Goal: Task Accomplishment & Management: Use online tool/utility

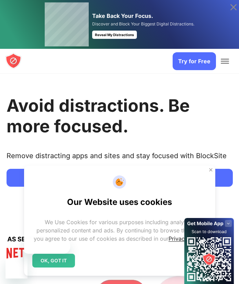
click at [72, 128] on h1 "Avoid distractions. Be more focused." at bounding box center [120, 116] width 226 height 41
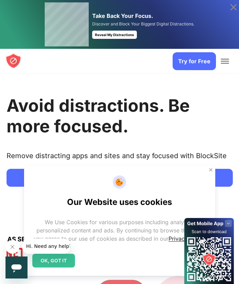
click at [187, 59] on link "Try for Free" at bounding box center [194, 61] width 43 height 18
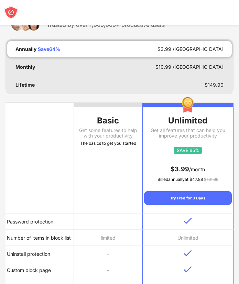
click at [116, 145] on div "The basics to get you started" at bounding box center [108, 143] width 68 height 7
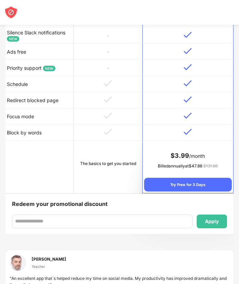
scroll to position [331, 0]
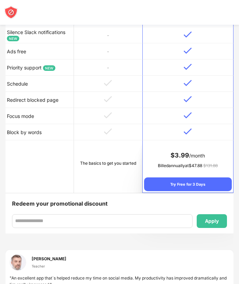
click at [100, 173] on td "The basics to get you started" at bounding box center [108, 166] width 68 height 53
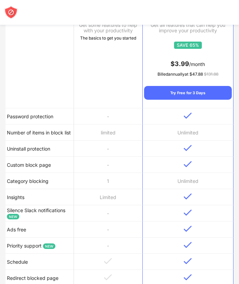
scroll to position [0, 0]
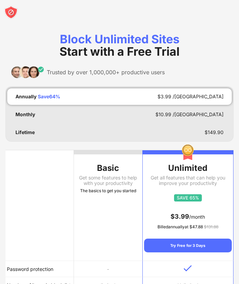
click at [60, 111] on div "Monthly $ 10.99 /MO" at bounding box center [119, 114] width 225 height 17
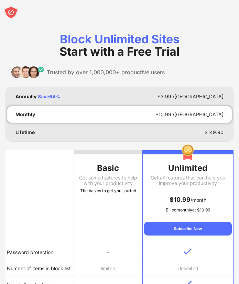
click at [64, 99] on div "Annually Save 64 % $ 3.99 /MO" at bounding box center [119, 96] width 225 height 17
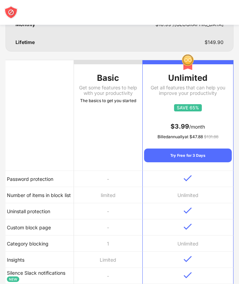
scroll to position [120, 0]
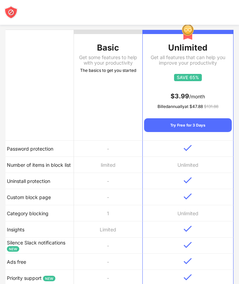
click at [97, 176] on td "-" at bounding box center [108, 181] width 68 height 16
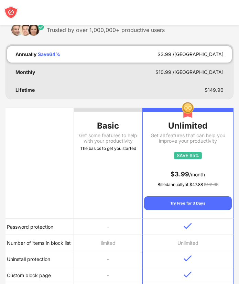
scroll to position [50, 0]
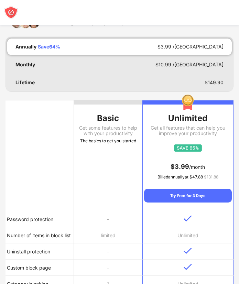
click at [73, 61] on div "Monthly $ 10.99 /MO" at bounding box center [119, 64] width 225 height 17
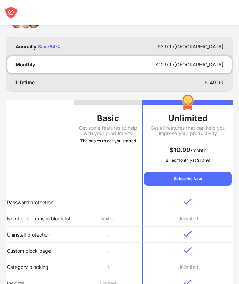
click at [89, 49] on div "Annually Save 64 % $ 3.99 /MO" at bounding box center [119, 47] width 225 height 17
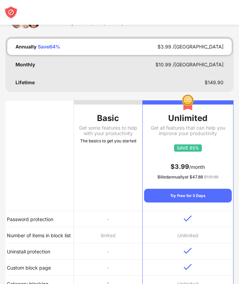
click at [83, 60] on div "Monthly $ 10.99 /MO" at bounding box center [119, 64] width 225 height 17
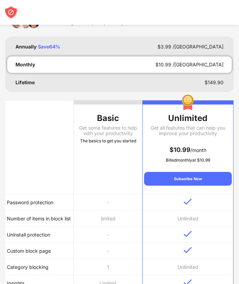
click at [76, 52] on div "Annually Save 64 % $ 3.99 /MO" at bounding box center [119, 47] width 225 height 17
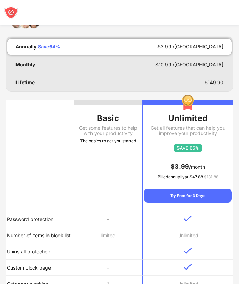
drag, startPoint x: 76, startPoint y: 52, endPoint x: 70, endPoint y: 68, distance: 17.6
click at [70, 68] on div "Annually Save 64 % $ 3.99 /MO Monthly $ 10.99 /MO Lifetime $ 149.90" at bounding box center [120, 64] width 228 height 55
click at [70, 68] on div "Monthly $ 10.99 /MO" at bounding box center [119, 64] width 225 height 17
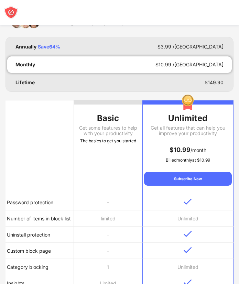
click at [66, 75] on div "Lifetime $ 149.90" at bounding box center [119, 82] width 225 height 17
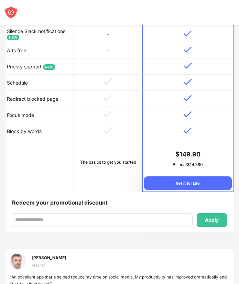
scroll to position [321, 0]
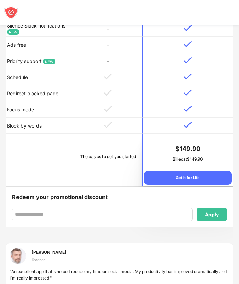
click at [100, 179] on td "The basics to get you started" at bounding box center [108, 160] width 68 height 53
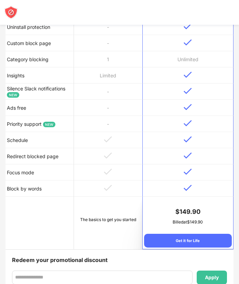
scroll to position [257, 0]
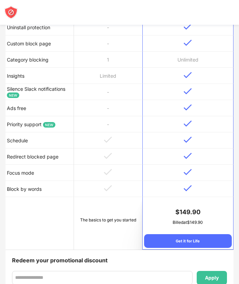
click at [54, 124] on span "NEW" at bounding box center [49, 125] width 12 height 6
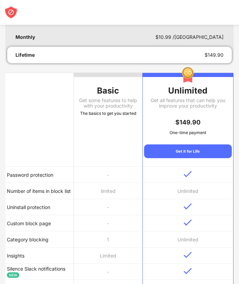
scroll to position [0, 0]
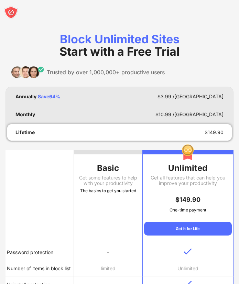
click at [11, 17] on img at bounding box center [11, 13] width 14 height 14
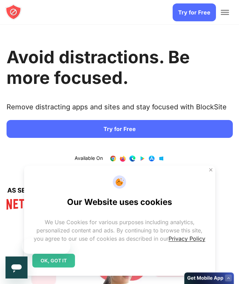
click at [185, 13] on link "Try for Free" at bounding box center [194, 12] width 43 height 18
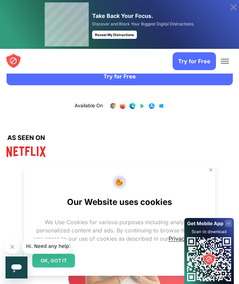
scroll to position [96, 0]
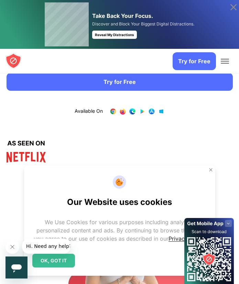
click at [130, 111] on link "1 / 4" at bounding box center [132, 111] width 7 height 7
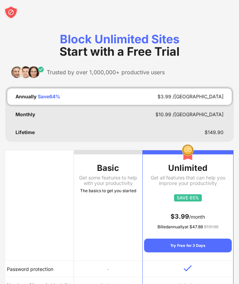
click at [99, 171] on div "Basic" at bounding box center [108, 168] width 68 height 11
click at [107, 156] on th "Basic Get some features to help with your productivity The basics to get you st…" at bounding box center [108, 205] width 68 height 111
click at [112, 153] on div at bounding box center [108, 152] width 68 height 4
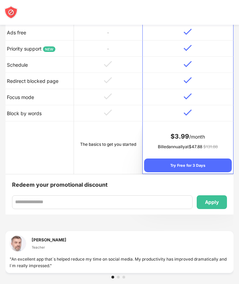
scroll to position [356, 0]
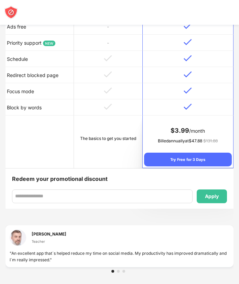
click at [110, 155] on td "The basics to get you started" at bounding box center [108, 142] width 68 height 53
click at [89, 138] on div "The basics to get you started" at bounding box center [108, 138] width 66 height 7
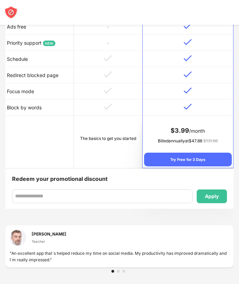
click at [173, 153] on div "Try Free for 3 Days" at bounding box center [188, 160] width 88 height 14
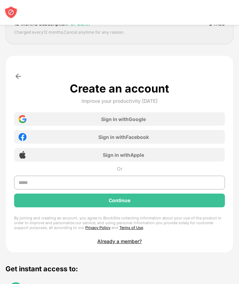
scroll to position [0, 0]
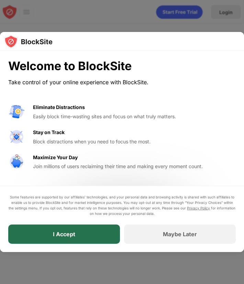
click at [77, 230] on div "I Accept" at bounding box center [64, 234] width 112 height 19
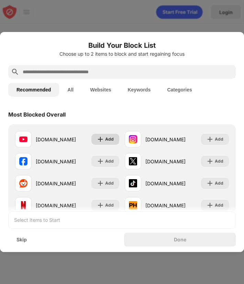
click at [107, 140] on div "Add" at bounding box center [109, 139] width 9 height 7
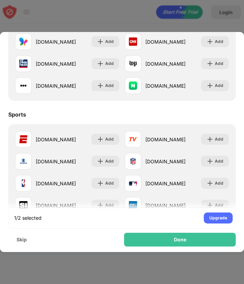
scroll to position [496, 0]
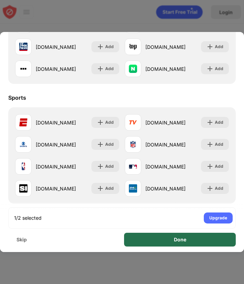
click at [148, 237] on div "Done" at bounding box center [180, 240] width 112 height 14
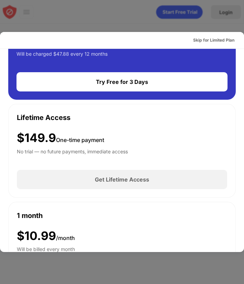
scroll to position [0, 0]
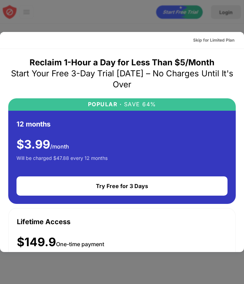
click at [143, 22] on div at bounding box center [122, 142] width 244 height 284
click at [199, 39] on div "Skip for Limited Plan" at bounding box center [213, 40] width 41 height 7
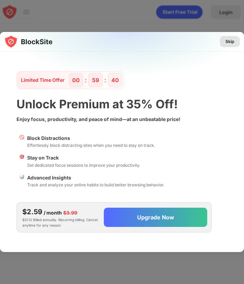
click at [227, 42] on div "Skip" at bounding box center [230, 41] width 9 height 7
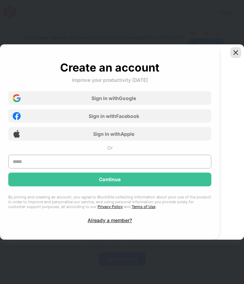
click at [239, 52] on img at bounding box center [236, 52] width 7 height 7
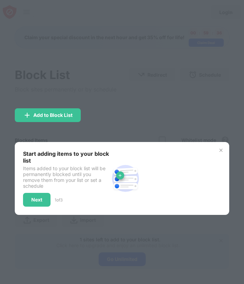
click at [220, 148] on img at bounding box center [222, 151] width 6 height 6
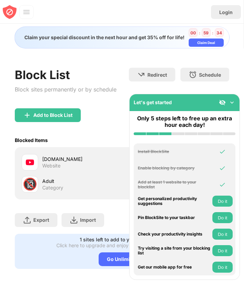
click at [233, 102] on img at bounding box center [232, 102] width 7 height 7
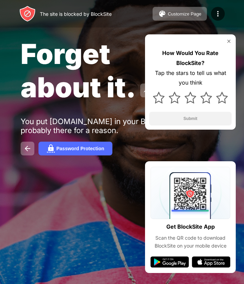
click at [229, 41] on img at bounding box center [229, 42] width 6 height 6
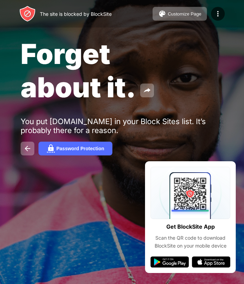
click at [114, 246] on div at bounding box center [122, 142] width 244 height 284
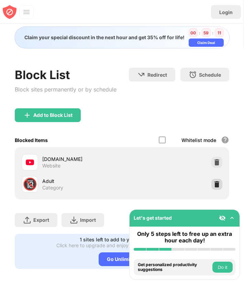
click at [214, 184] on img at bounding box center [217, 184] width 7 height 7
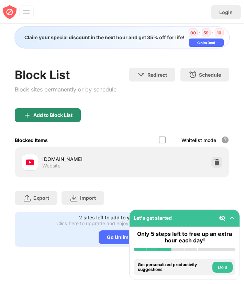
click at [45, 116] on div "Add to Block List" at bounding box center [52, 116] width 39 height 6
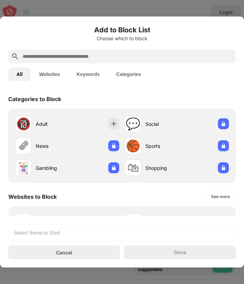
click at [54, 58] on input "text" at bounding box center [127, 56] width 211 height 8
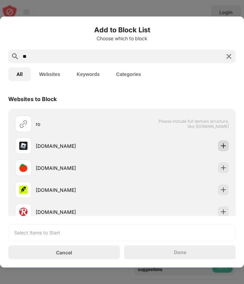
type input "**"
click at [220, 146] on img at bounding box center [223, 145] width 7 height 7
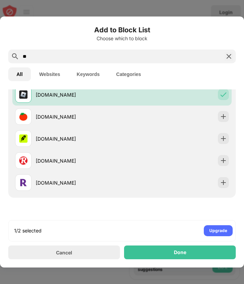
scroll to position [53, 0]
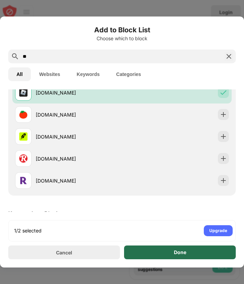
click at [194, 255] on div "Done" at bounding box center [180, 253] width 112 height 14
